Goal: Task Accomplishment & Management: Manage account settings

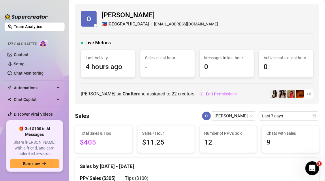
click at [42, 26] on link "Team Analytics" at bounding box center [28, 26] width 28 height 5
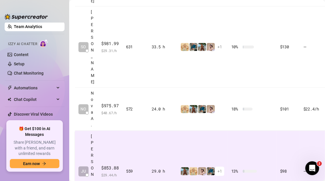
scroll to position [335, 0]
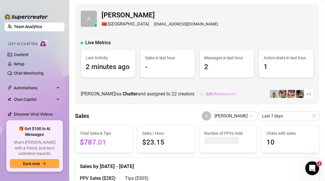
click at [212, 94] on span "Edit Permissions" at bounding box center [221, 94] width 31 height 5
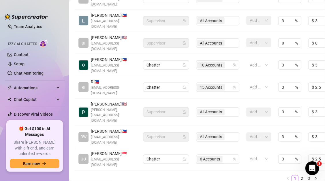
scroll to position [217, 0]
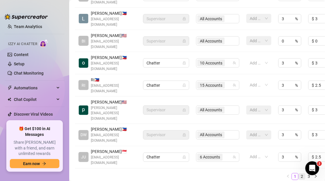
click at [300, 173] on link "2" at bounding box center [302, 176] width 6 height 6
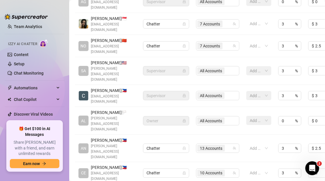
scroll to position [165, 0]
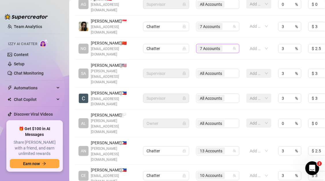
click at [222, 45] on span "7 Accounts" at bounding box center [209, 48] width 25 height 7
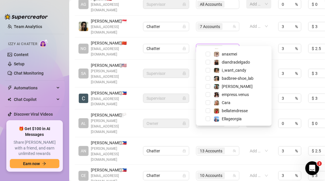
scroll to position [88, 0]
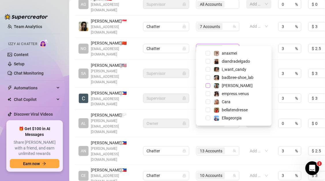
click at [208, 85] on span "Select tree node" at bounding box center [208, 85] width 5 height 5
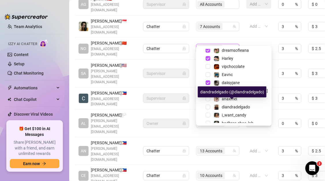
scroll to position [42, 0]
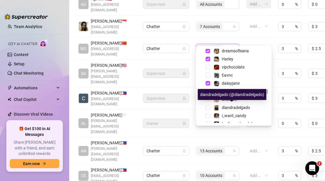
click at [207, 89] on div "diandradelgado (@diandradelgado)" at bounding box center [232, 94] width 69 height 11
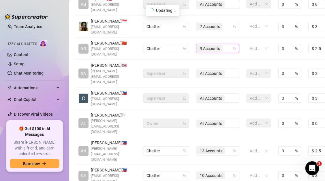
click at [226, 44] on div "9 Accounts" at bounding box center [214, 48] width 35 height 8
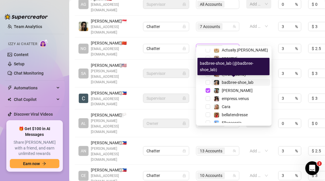
scroll to position [66, 0]
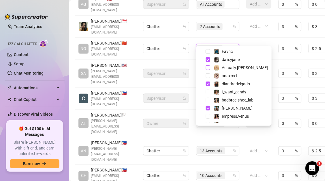
click at [209, 67] on span "Select tree node" at bounding box center [208, 67] width 5 height 5
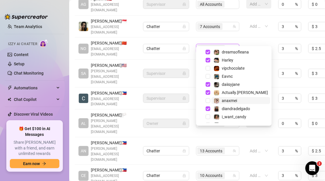
scroll to position [43, 0]
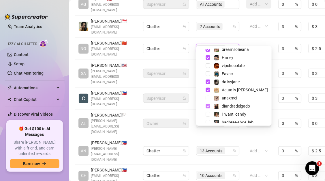
click at [207, 107] on span "Select tree node" at bounding box center [208, 106] width 5 height 5
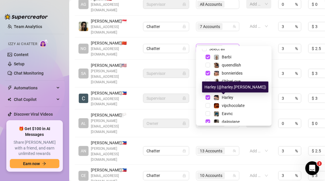
scroll to position [0, 0]
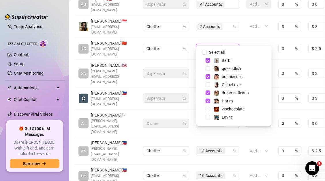
click at [191, 60] on td "Supervisor" at bounding box center [166, 74] width 53 height 28
